Goal: Task Accomplishment & Management: Use online tool/utility

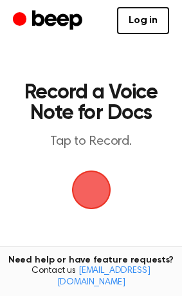
click at [87, 193] on span "button" at bounding box center [90, 188] width 49 height 49
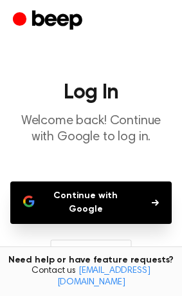
click at [85, 206] on button "Continue with Google" at bounding box center [90, 202] width 161 height 42
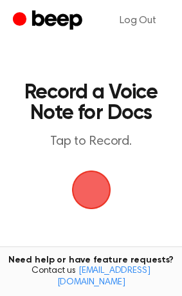
click at [87, 195] on span "button" at bounding box center [91, 189] width 53 height 53
click at [87, 195] on span "button" at bounding box center [91, 190] width 44 height 44
click at [103, 186] on span "button" at bounding box center [91, 190] width 48 height 48
click at [89, 200] on span "button" at bounding box center [91, 190] width 48 height 48
click at [84, 197] on span "button" at bounding box center [91, 189] width 51 height 51
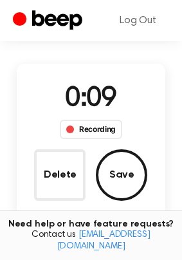
scroll to position [82, 0]
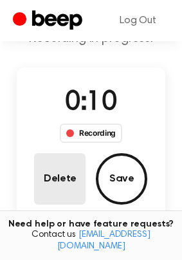
click at [61, 179] on button "Delete" at bounding box center [59, 178] width 51 height 51
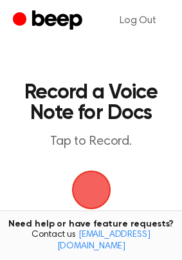
click at [97, 180] on span "button" at bounding box center [91, 190] width 58 height 58
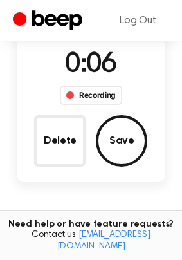
scroll to position [143, 0]
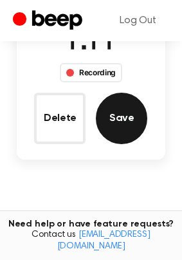
click at [111, 125] on button "Save" at bounding box center [121, 118] width 51 height 51
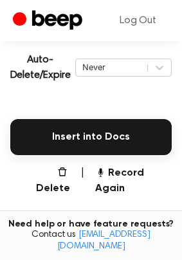
scroll to position [289, 0]
click at [161, 66] on icon at bounding box center [159, 67] width 13 height 13
click at [37, 76] on p "Auto-Delete/Expire" at bounding box center [40, 67] width 60 height 31
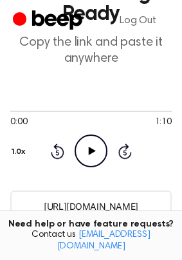
scroll to position [0, 0]
